Goal: Task Accomplishment & Management: Use online tool/utility

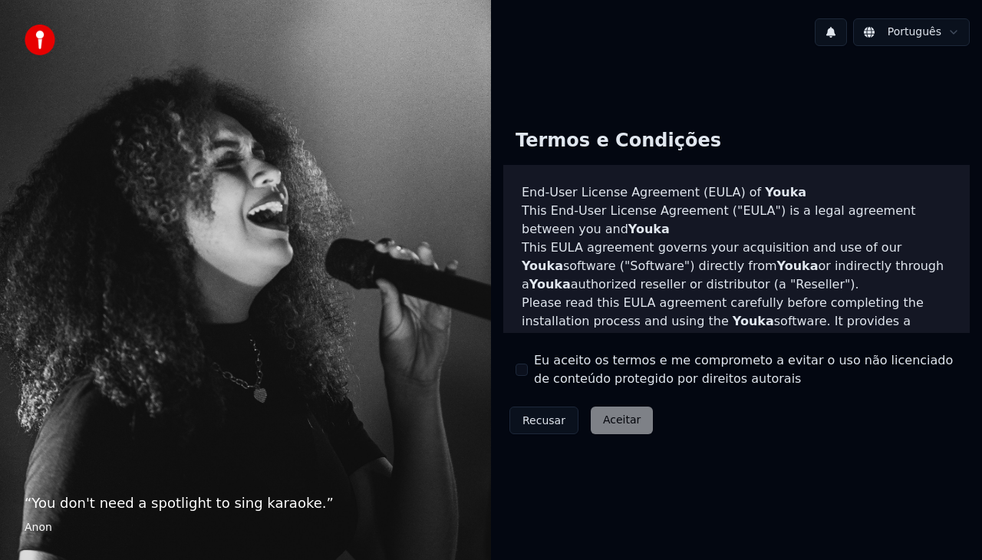
click at [523, 372] on button "Eu aceito os termos e me comprometo a evitar o uso não licenciado de conteúdo p…" at bounding box center [522, 370] width 12 height 12
click at [604, 424] on button "Aceitar" at bounding box center [622, 421] width 62 height 28
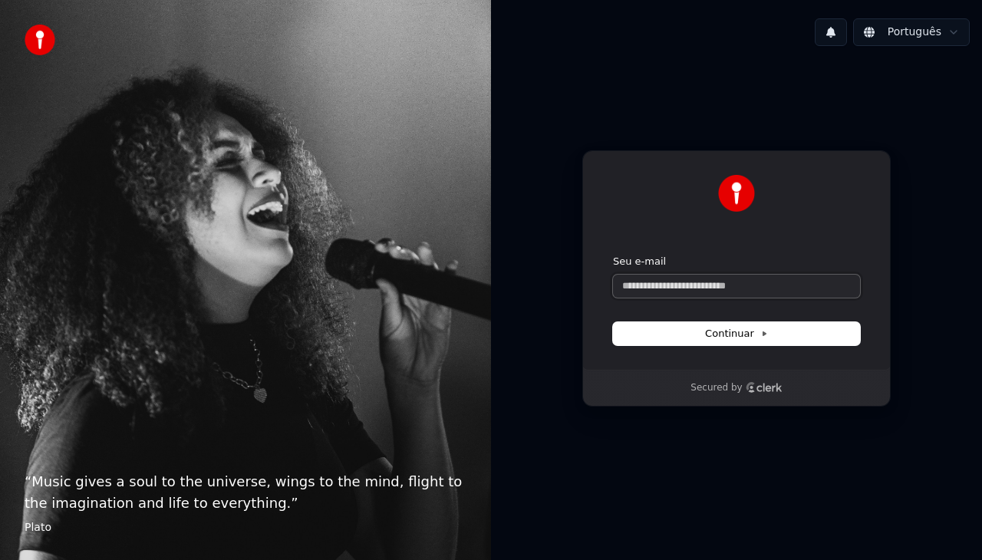
click at [642, 286] on input "Seu e-mail" at bounding box center [736, 286] width 247 height 23
click at [709, 327] on span "Continuar" at bounding box center [736, 334] width 63 height 14
type input "**********"
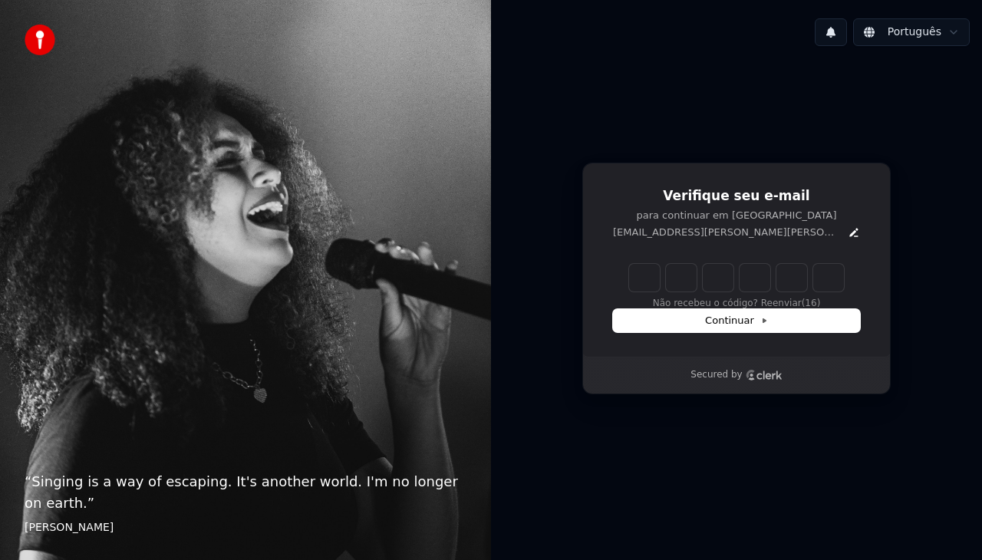
click at [651, 280] on input "Enter verification code" at bounding box center [736, 278] width 215 height 28
type input "******"
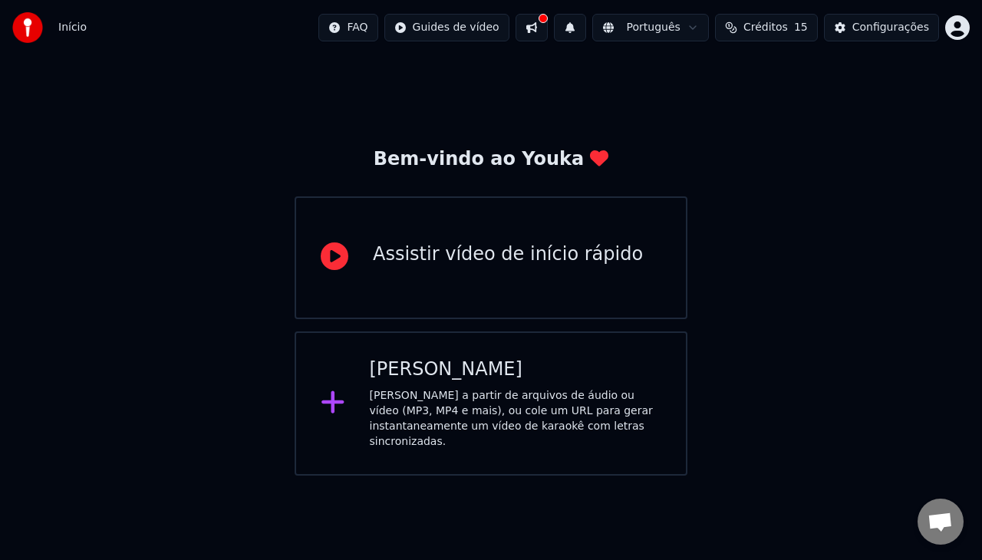
click at [471, 400] on div "Crie karaokê a partir de arquivos de áudio ou vídeo (MP3, MP4 e mais), ou cole …" at bounding box center [516, 418] width 292 height 61
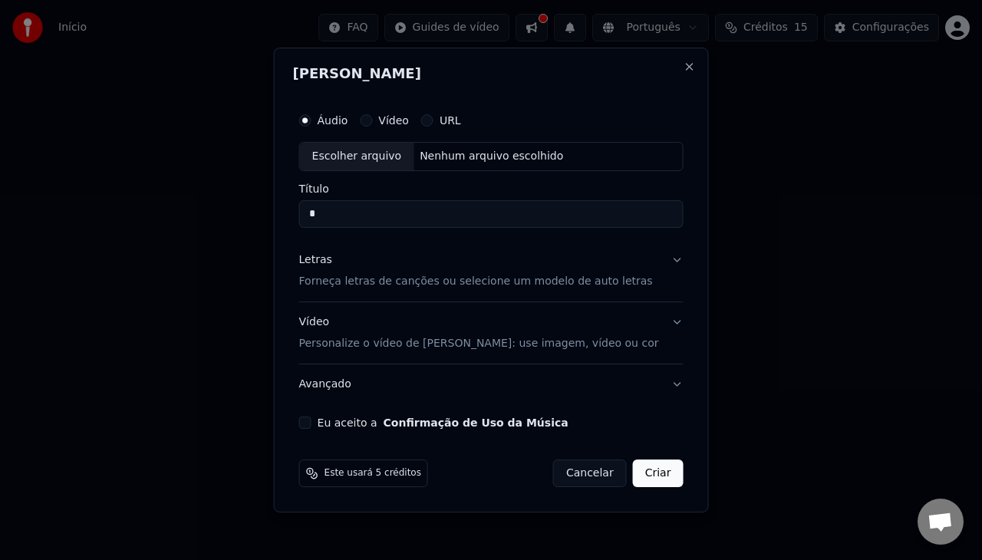
type input "*"
type input "**********"
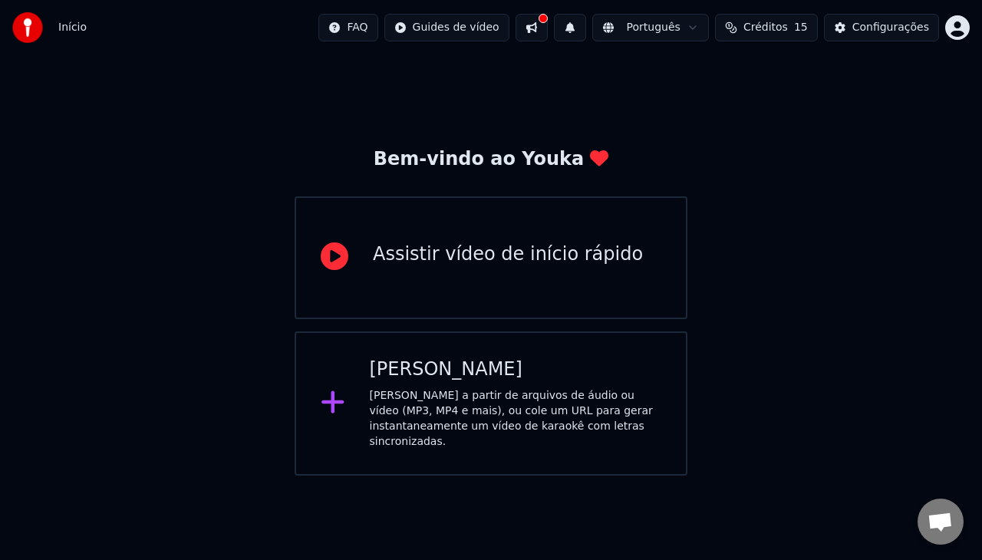
click at [514, 383] on div "Criar Karaokê Crie karaokê a partir de arquivos de áudio ou vídeo (MP3, MP4 e m…" at bounding box center [516, 404] width 292 height 92
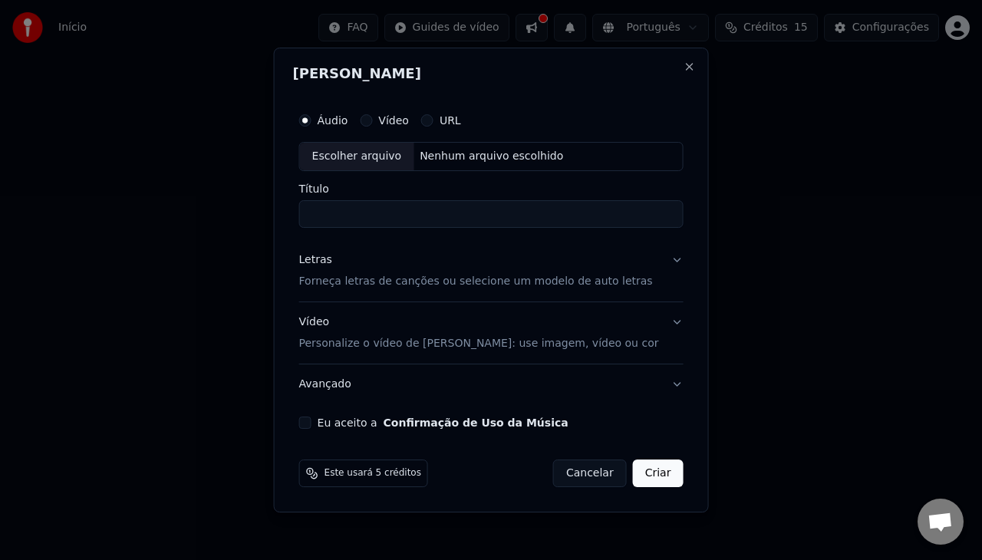
click at [392, 122] on div "Vídeo" at bounding box center [384, 120] width 49 height 12
click at [372, 123] on button "Vídeo" at bounding box center [366, 120] width 12 height 12
click at [312, 119] on button "Áudio" at bounding box center [305, 120] width 12 height 12
click at [312, 421] on button "Eu aceito a Confirmação de Uso da Música" at bounding box center [305, 423] width 12 height 12
click at [639, 471] on button "Criar" at bounding box center [658, 474] width 51 height 28
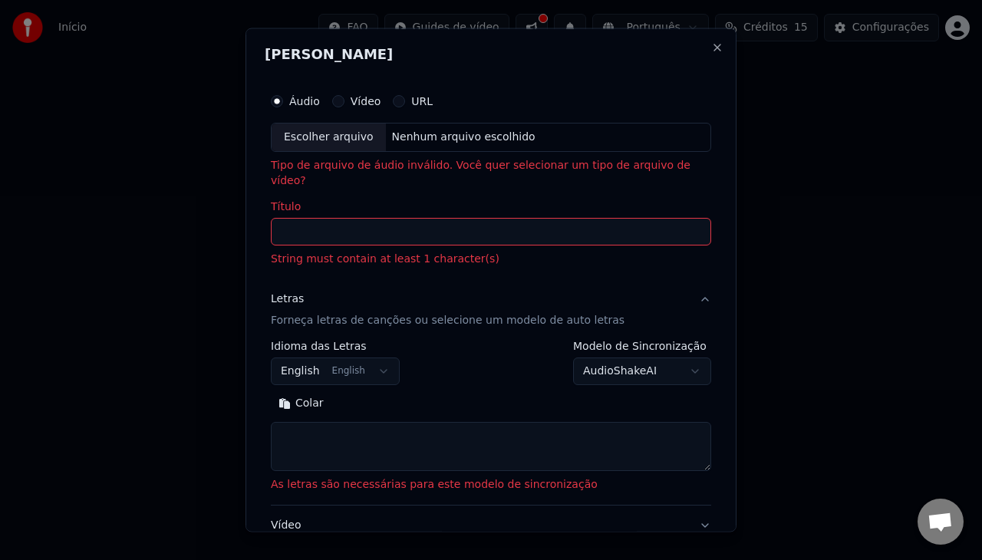
click at [330, 220] on input "Título" at bounding box center [491, 231] width 441 height 28
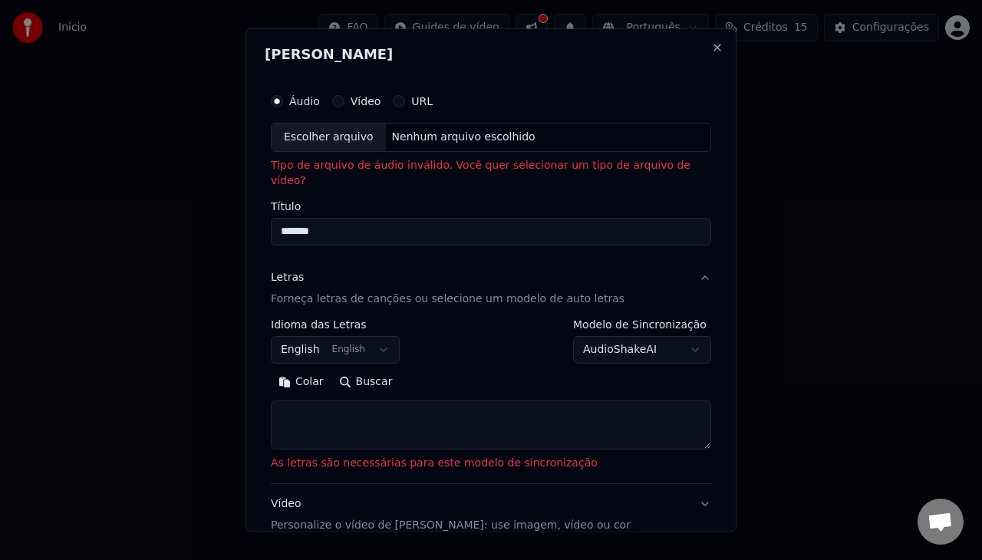
type input "*******"
click at [352, 413] on textarea at bounding box center [491, 424] width 441 height 49
click at [527, 137] on div "Escolher arquivo Nenhum arquivo escolhido" at bounding box center [491, 137] width 441 height 29
click at [712, 45] on button "Close" at bounding box center [718, 47] width 12 height 12
select select
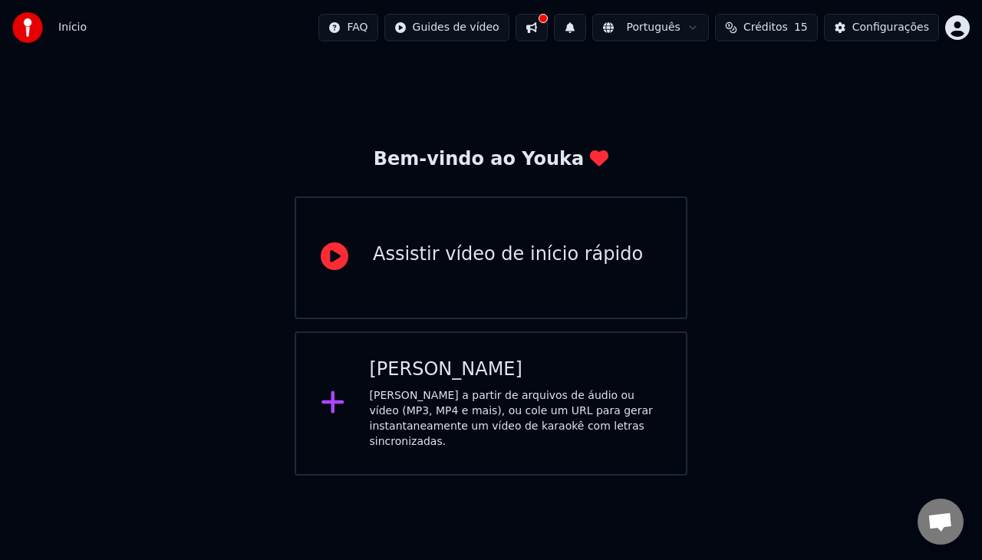
click at [757, 221] on div "Bem-vindo ao Youka Assistir vídeo de início rápido Criar Karaokê Crie karaokê a…" at bounding box center [491, 265] width 982 height 421
click at [548, 23] on button at bounding box center [532, 28] width 32 height 28
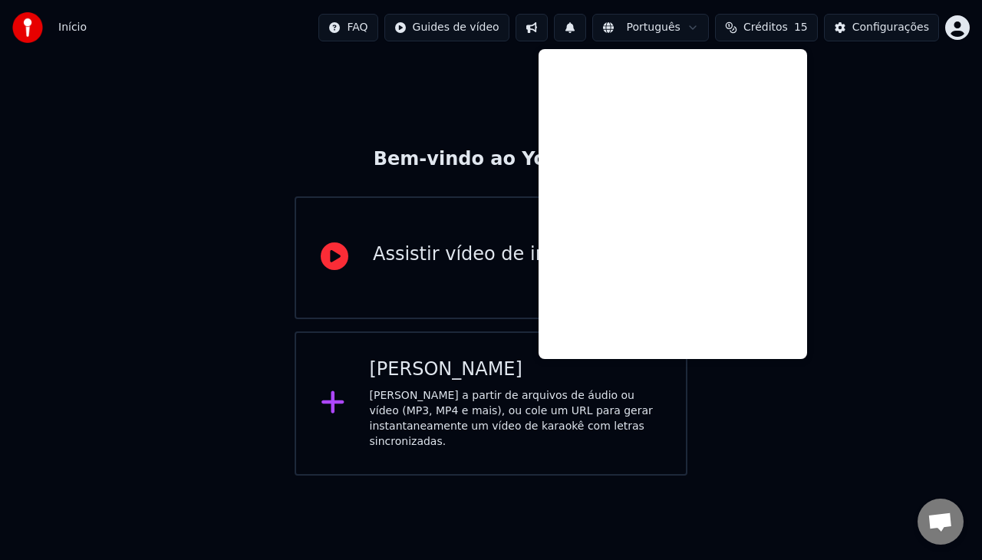
click at [892, 206] on div "Bem-vindo ao Youka Assistir vídeo de início rápido Criar Karaokê Crie karaokê a…" at bounding box center [491, 265] width 982 height 421
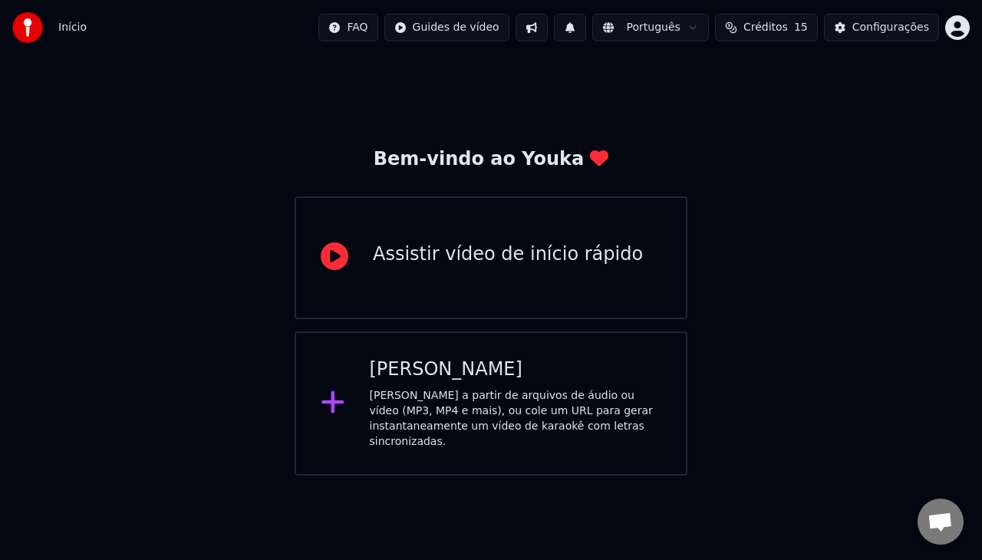
click at [31, 21] on img at bounding box center [27, 27] width 31 height 31
click at [63, 27] on span "Início" at bounding box center [72, 27] width 28 height 15
click at [894, 34] on div "Configurações" at bounding box center [891, 27] width 77 height 15
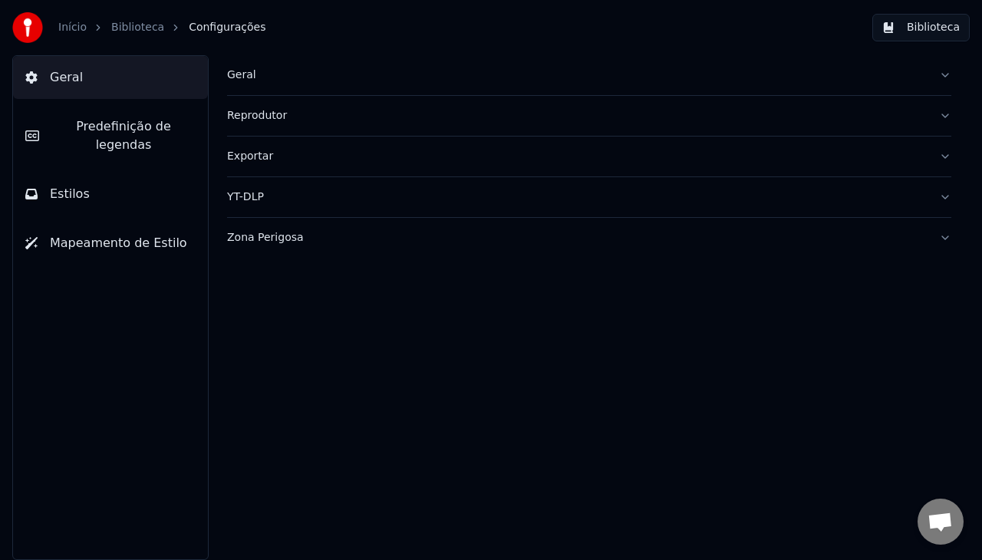
click at [922, 28] on button "Biblioteca" at bounding box center [921, 28] width 97 height 28
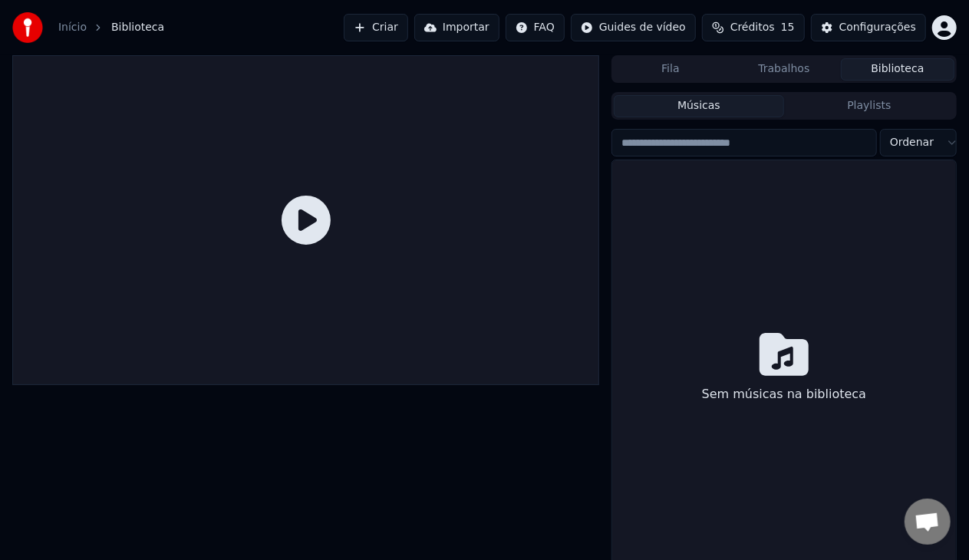
click at [645, 138] on input "search" at bounding box center [745, 143] width 266 height 28
type input "*"
click at [567, 195] on div at bounding box center [305, 220] width 587 height 330
